Goal: Information Seeking & Learning: Learn about a topic

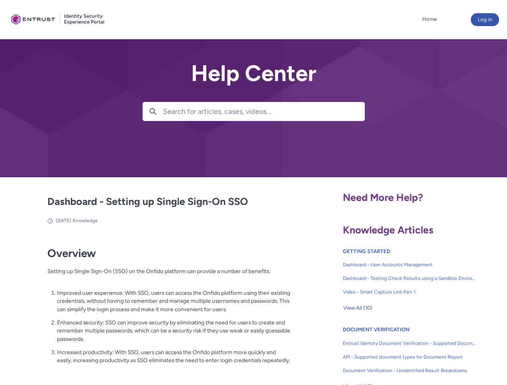
click at [153, 111] on lightning-primitive-icon "button" at bounding box center [152, 111] width 7 height 6
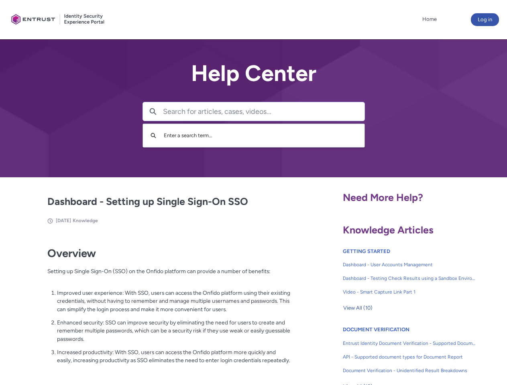
click at [154, 307] on p "Improved user experience: With SSO, users can access the Onfido platform using …" at bounding box center [173, 301] width 233 height 25
click at [357, 308] on span "View All (10)" at bounding box center [357, 308] width 29 height 12
click at [387, 351] on link "API - Supported document types for Document Report" at bounding box center [408, 357] width 133 height 14
